Goal: Register for event/course

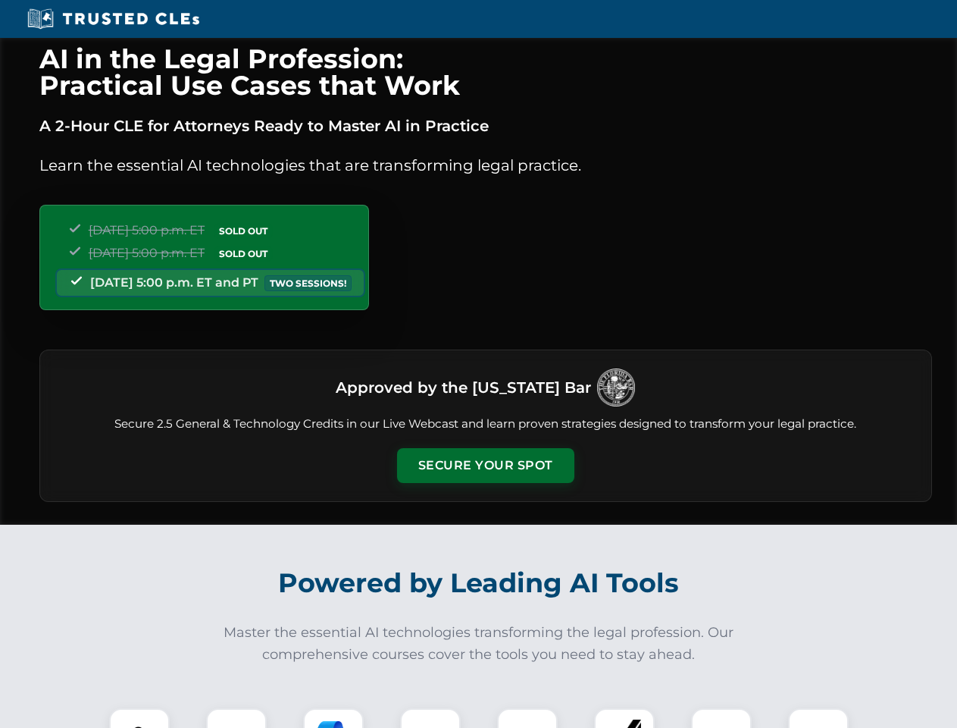
click at [485, 465] on button "Secure Your Spot" at bounding box center [485, 465] width 177 height 35
click at [139, 718] on img at bounding box center [139, 738] width 44 height 44
click at [236, 718] on div at bounding box center [236, 738] width 61 height 61
